Goal: Check status: Check status

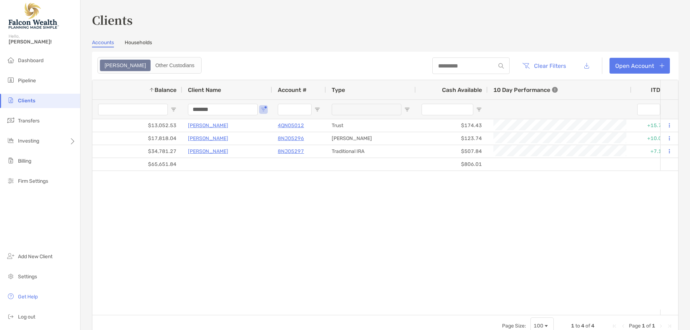
drag, startPoint x: 179, startPoint y: 109, endPoint x: 124, endPoint y: 105, distance: 55.2
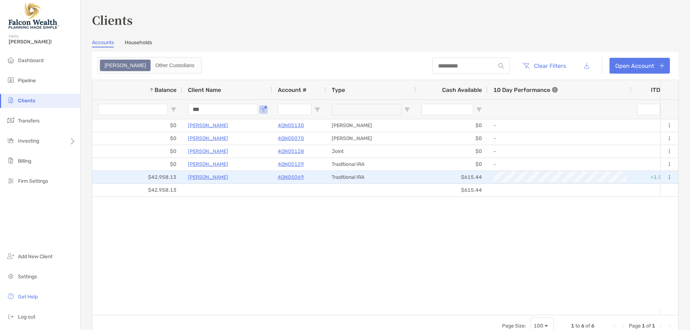
type input "***"
click at [297, 177] on p "4QN05069" at bounding box center [291, 177] width 26 height 9
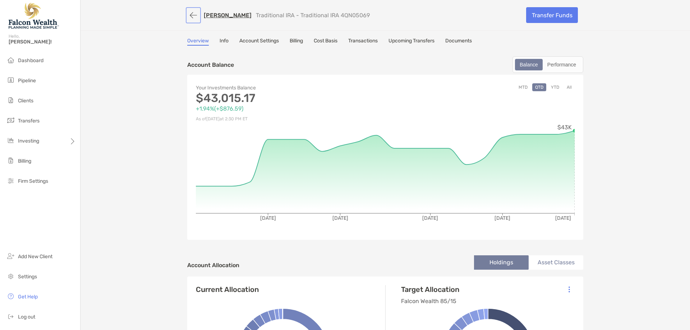
click at [189, 14] on button "button" at bounding box center [193, 15] width 12 height 13
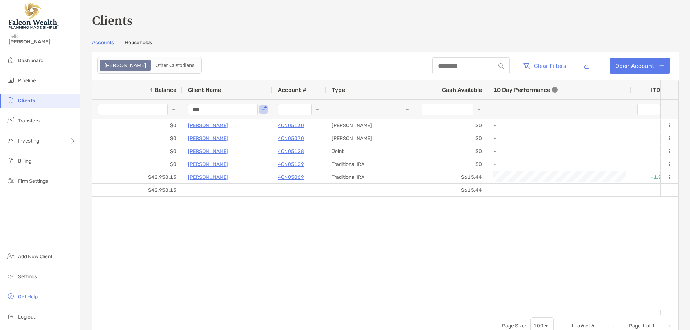
drag, startPoint x: 220, startPoint y: 112, endPoint x: 173, endPoint y: 112, distance: 46.7
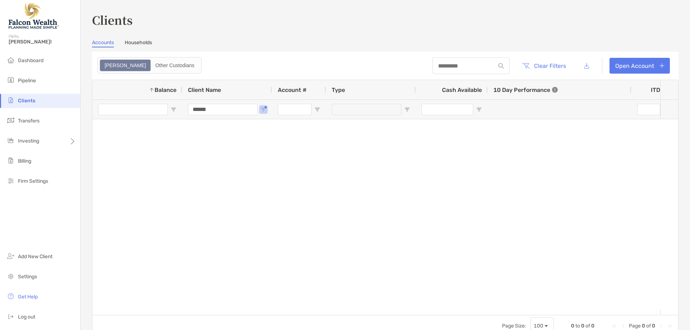
drag, startPoint x: 228, startPoint y: 112, endPoint x: 150, endPoint y: 107, distance: 78.1
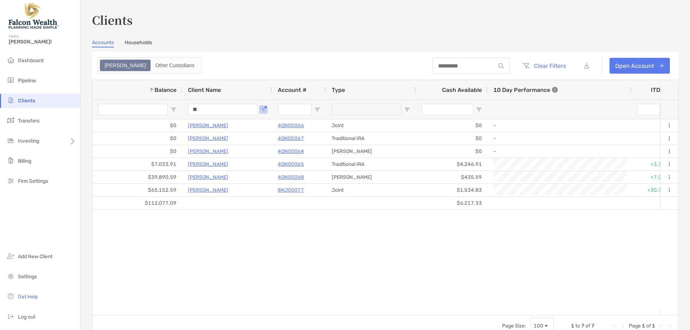
type input "*"
